Goal: Check status

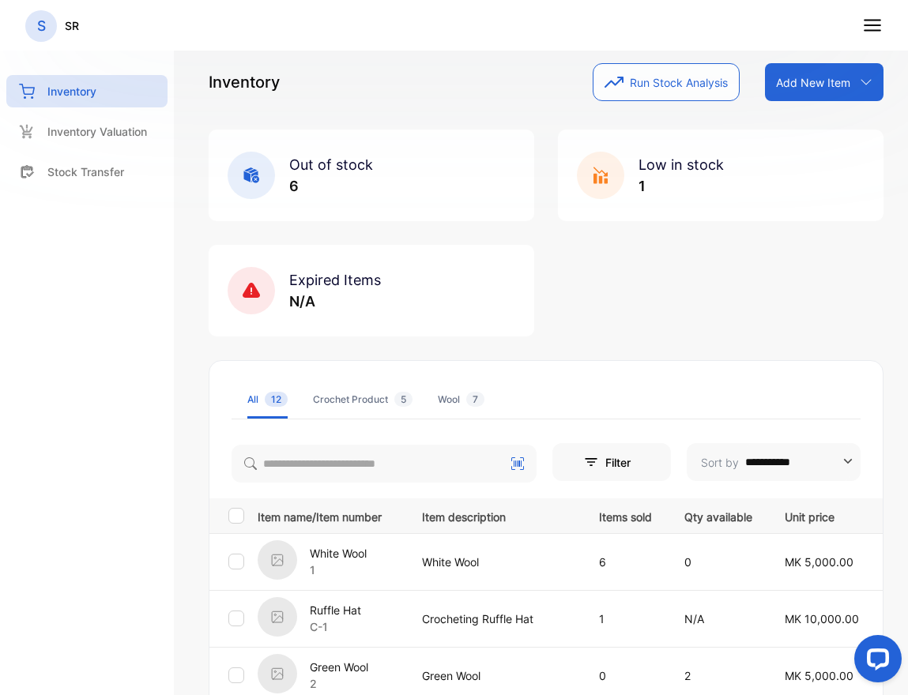
click at [866, 19] on icon at bounding box center [872, 25] width 21 height 21
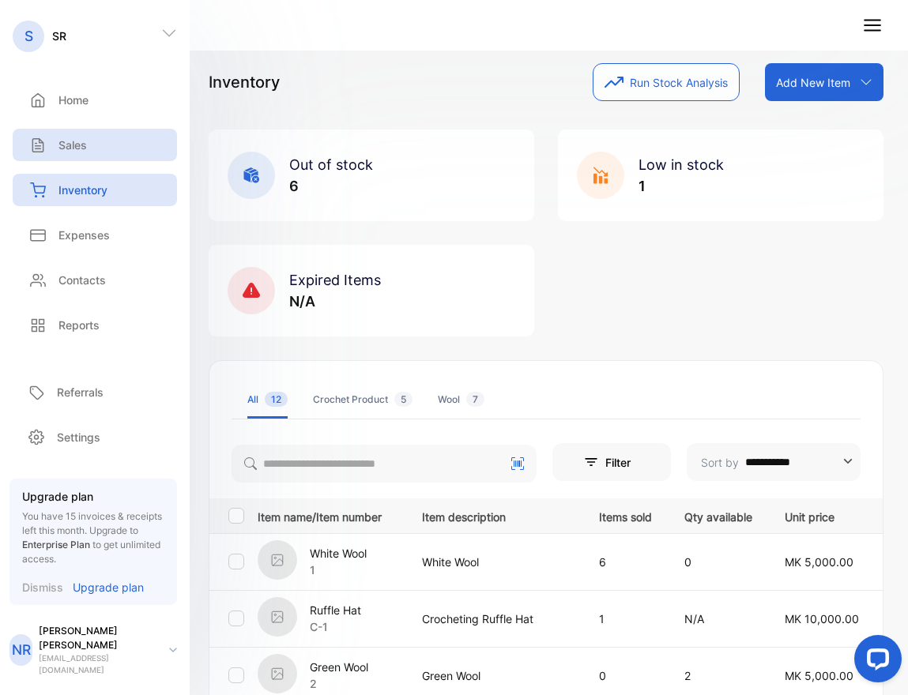
click at [87, 145] on div "Sales" at bounding box center [95, 145] width 164 height 32
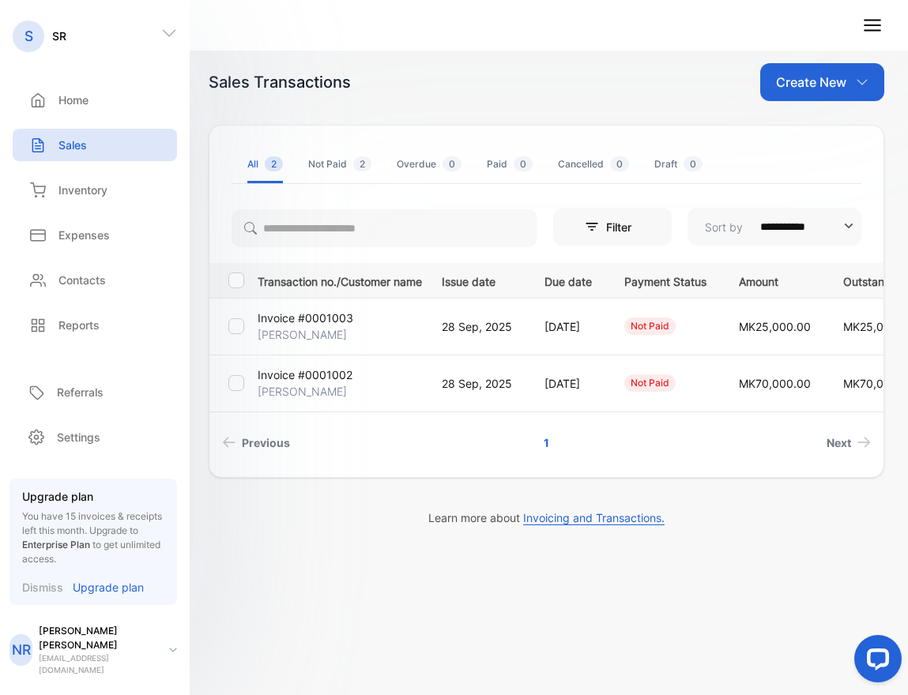
click at [327, 318] on p "Invoice #0001003" at bounding box center [306, 318] width 96 height 17
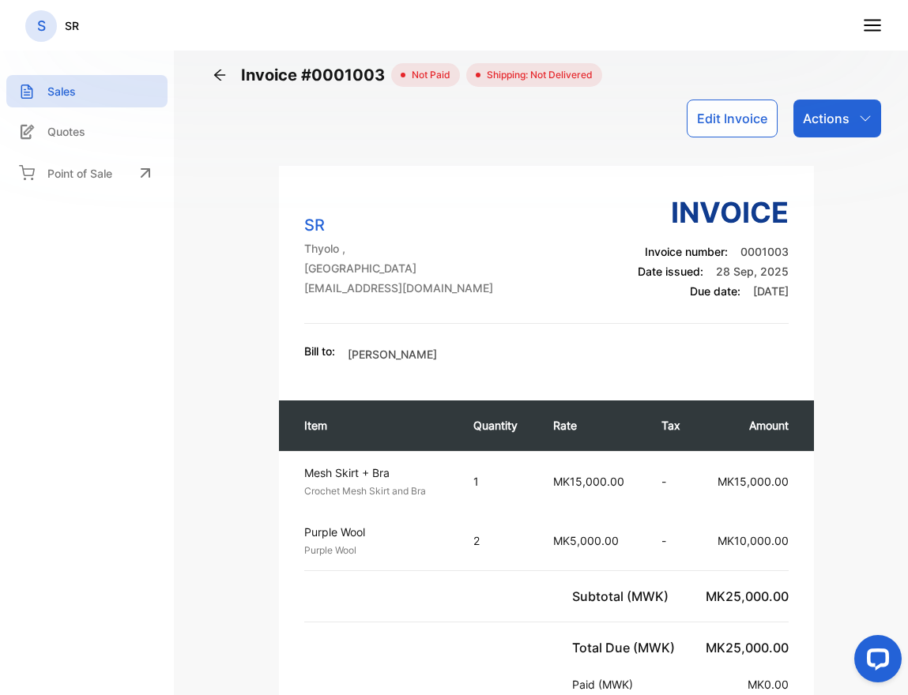
click at [871, 115] on icon "button" at bounding box center [865, 118] width 13 height 13
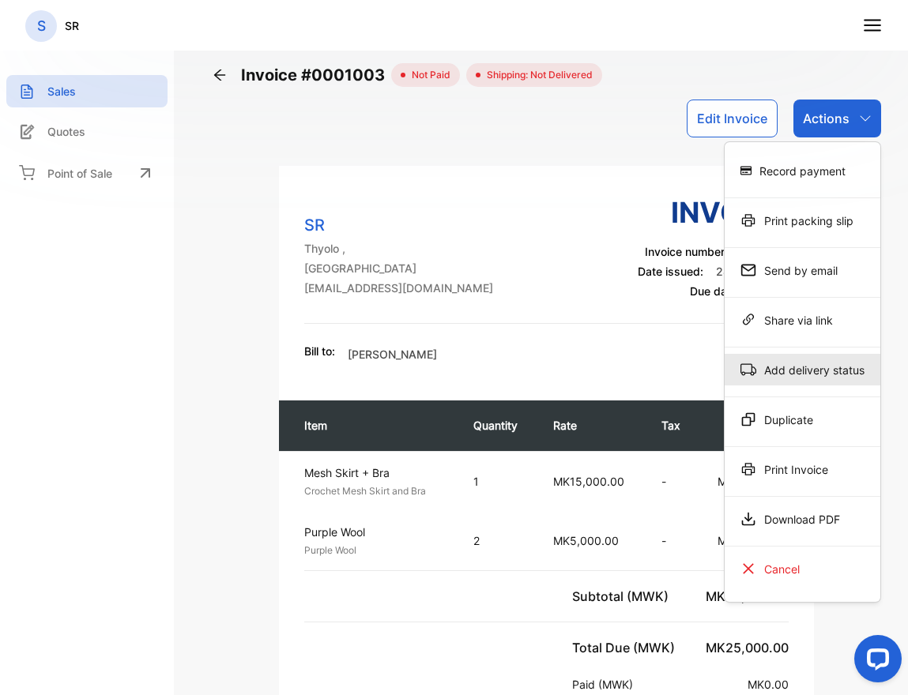
click at [810, 362] on div "Add delivery status" at bounding box center [802, 370] width 156 height 32
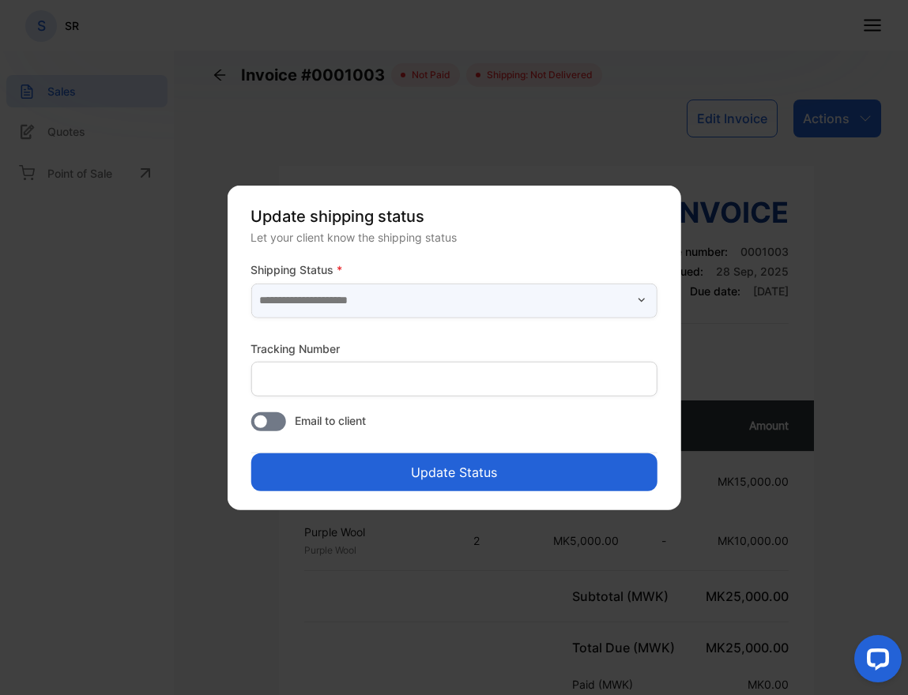
click at [455, 297] on input "text" at bounding box center [453, 300] width 407 height 35
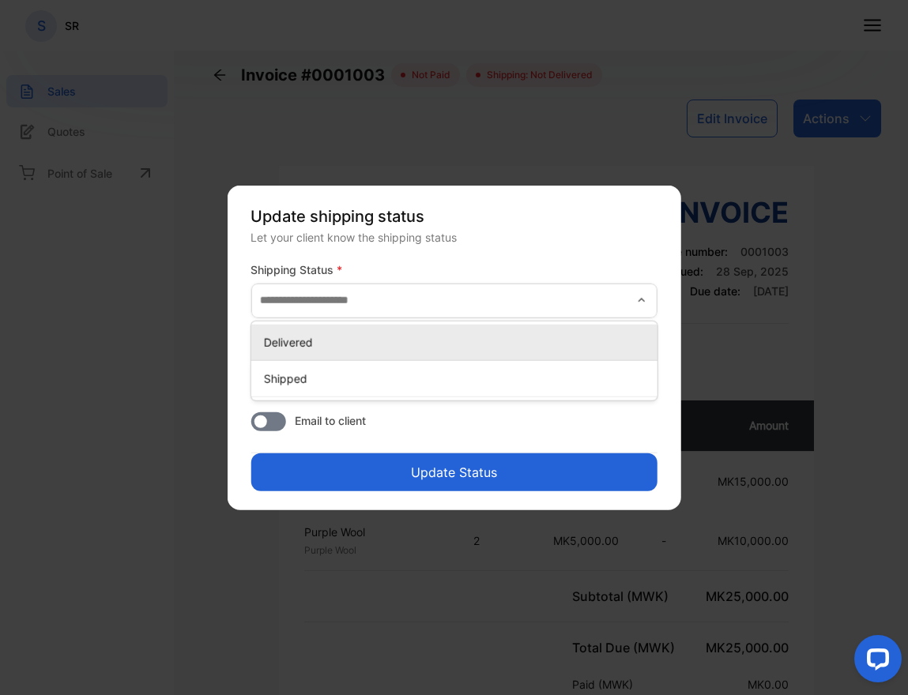
click at [391, 347] on p "Delivered" at bounding box center [457, 341] width 388 height 17
type input "*********"
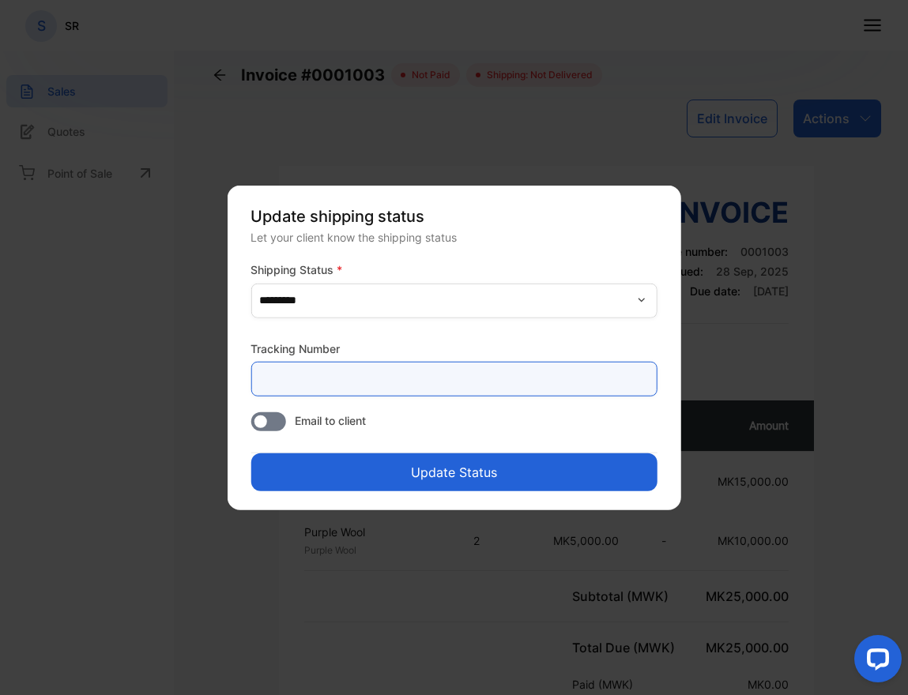
click at [372, 382] on Number-inputtracking "text" at bounding box center [453, 378] width 407 height 35
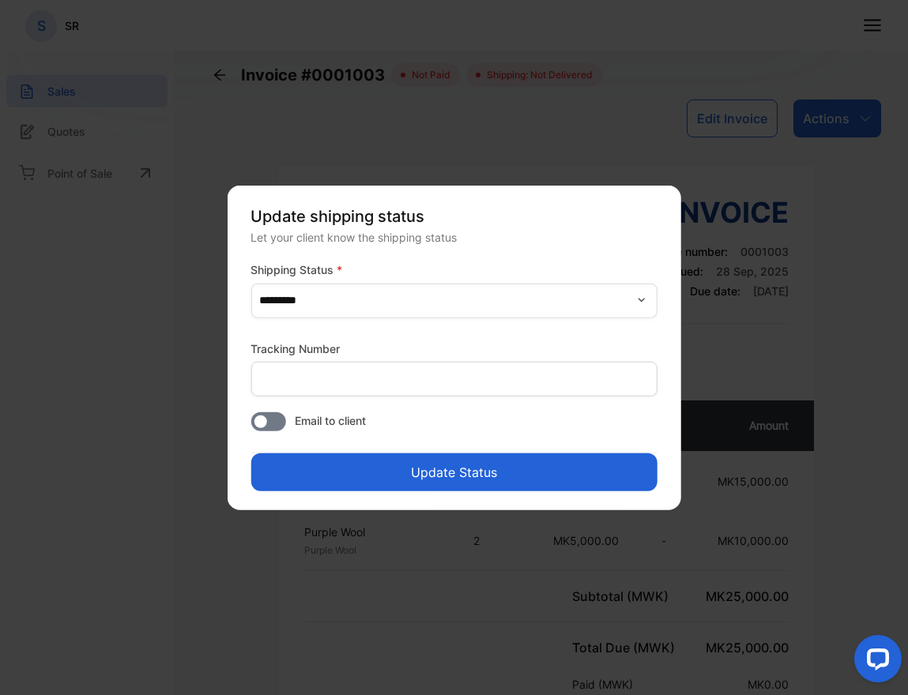
click at [356, 467] on button "Update Status" at bounding box center [453, 472] width 407 height 38
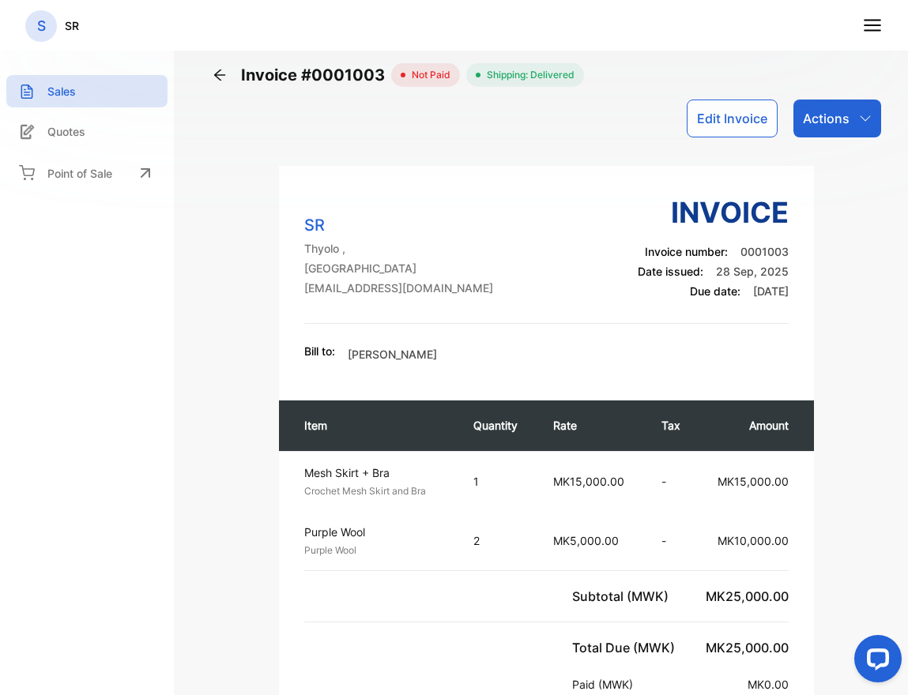
click at [876, 25] on line at bounding box center [872, 25] width 16 height 0
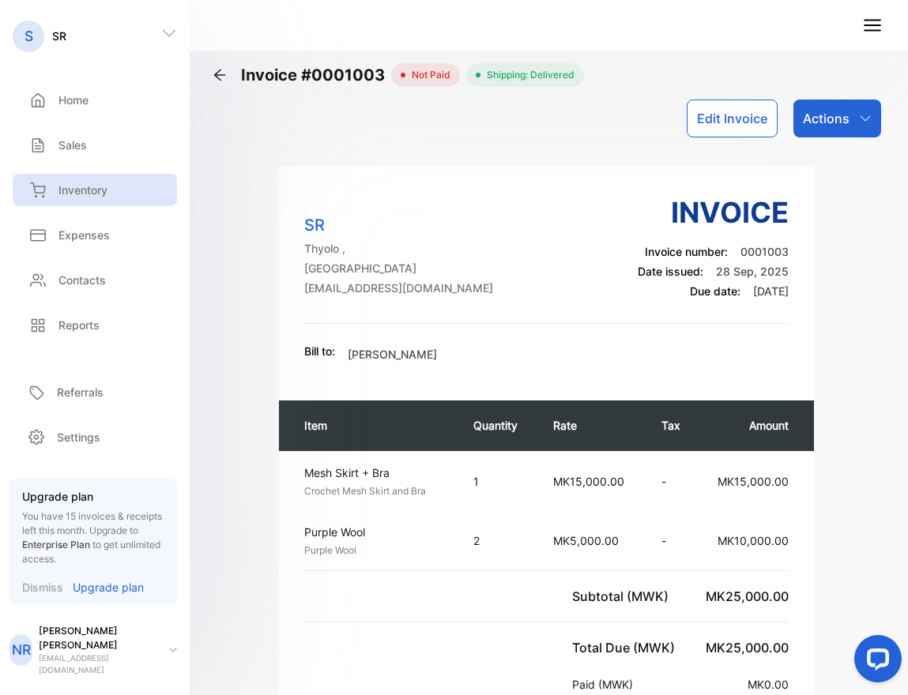
click at [79, 191] on p "Inventory" at bounding box center [82, 190] width 49 height 17
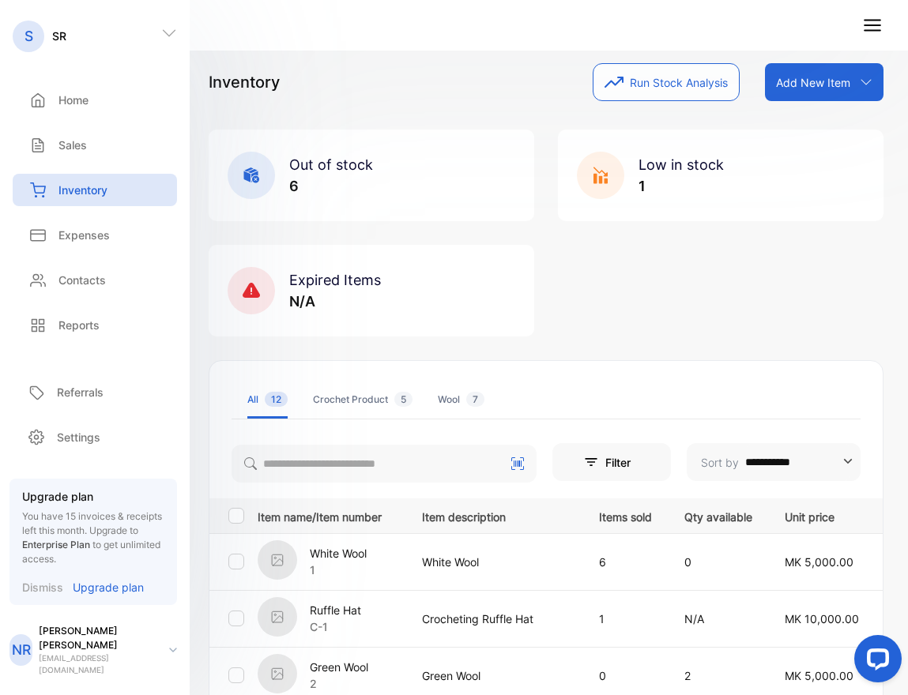
click at [709, 268] on div "Out of stock 6 Low in stock 1 Expired Items N/A" at bounding box center [546, 233] width 675 height 207
